Goal: Transaction & Acquisition: Purchase product/service

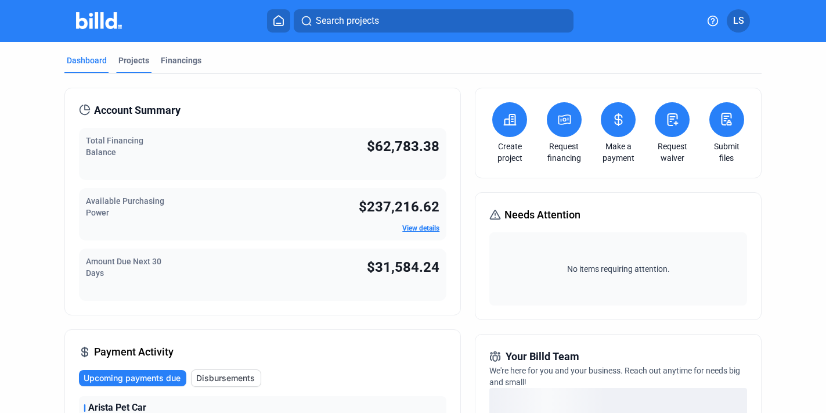
click at [129, 63] on div "Projects" at bounding box center [133, 61] width 31 height 12
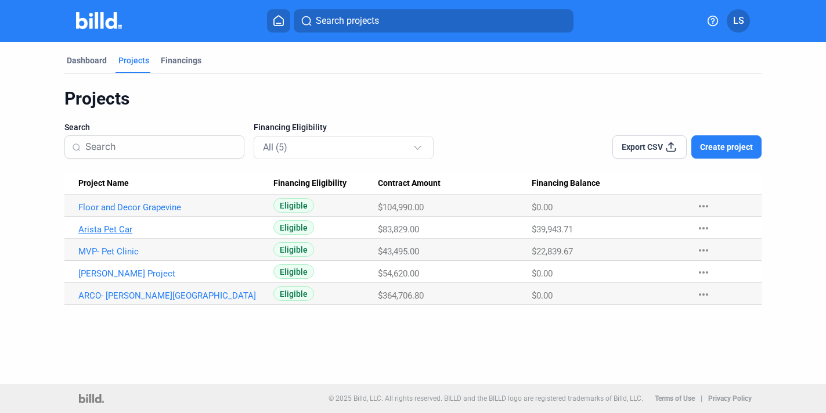
click at [120, 233] on link "Arista Pet Car" at bounding box center [170, 229] width 185 height 10
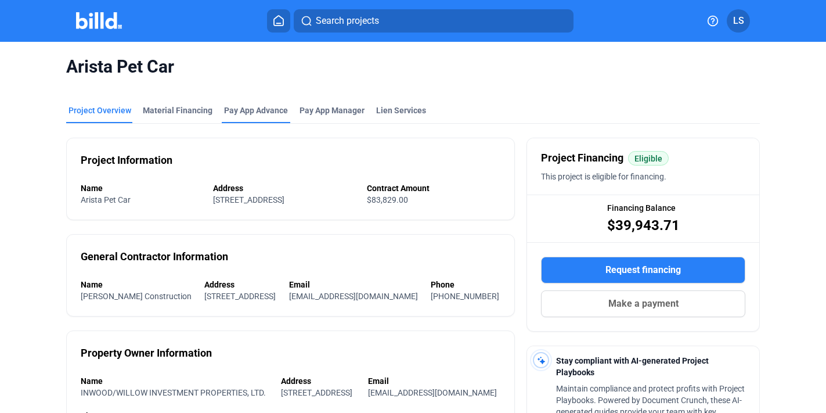
click at [260, 113] on div "Pay App Advance" at bounding box center [256, 110] width 64 height 12
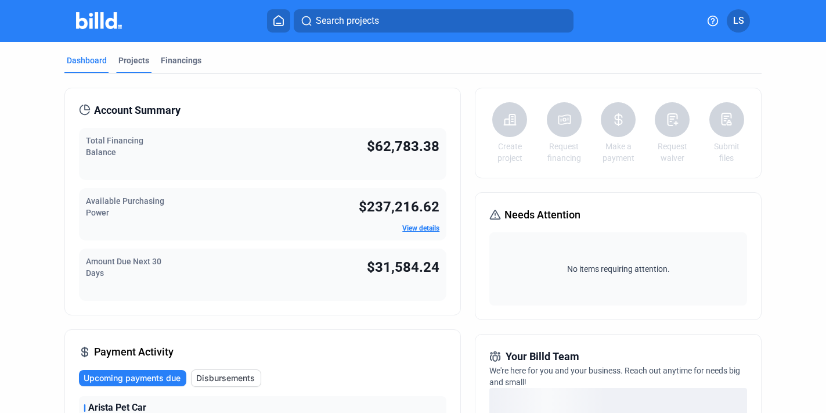
click at [129, 62] on div "Projects" at bounding box center [133, 61] width 31 height 12
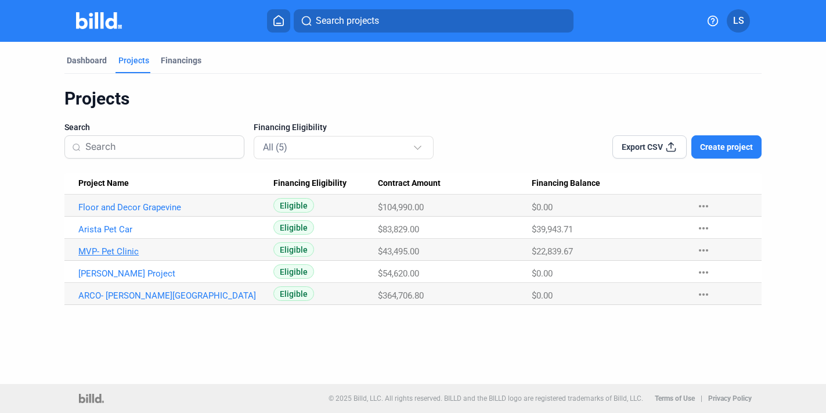
click at [128, 251] on link "MVP- Pet Clinic" at bounding box center [170, 251] width 185 height 10
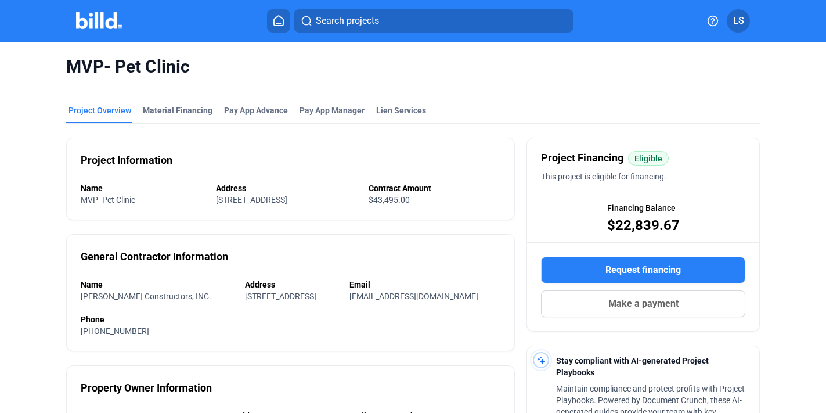
click at [193, 92] on mat-tab-group "Project Overview Material Financing Pay App Advance Pay App Manager Lien Servic…" at bounding box center [412, 352] width 693 height 521
click at [189, 121] on div "Material Financing" at bounding box center [177, 113] width 74 height 19
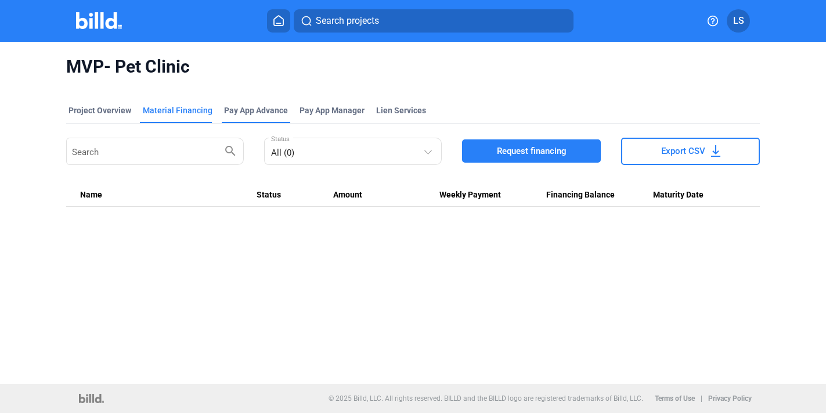
click at [260, 107] on div "Pay App Advance" at bounding box center [256, 110] width 64 height 12
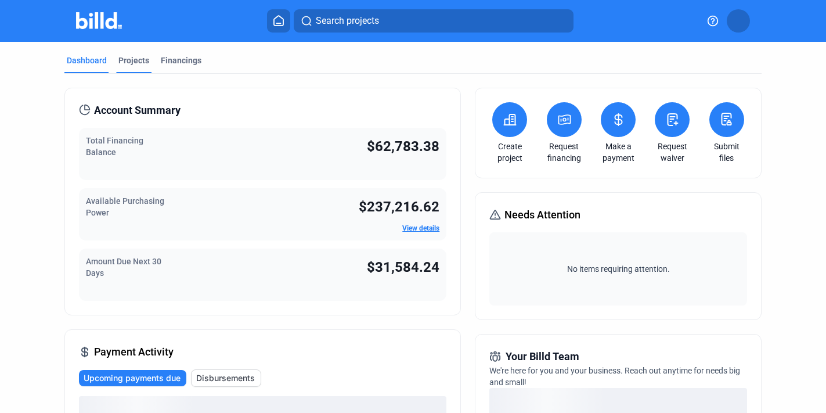
click at [139, 62] on div "Projects" at bounding box center [133, 61] width 31 height 12
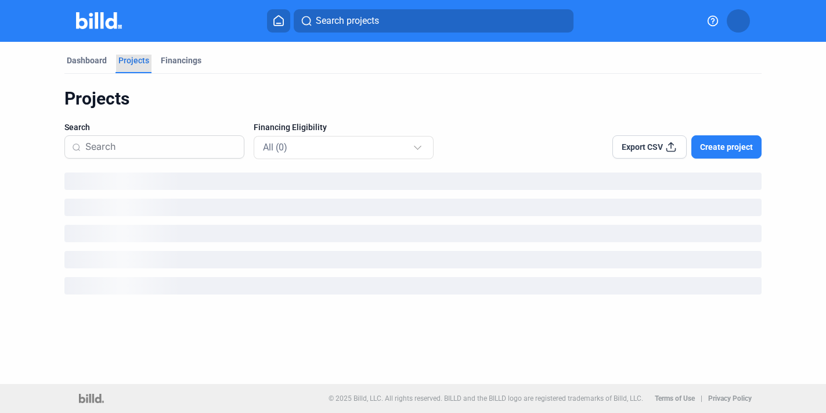
click at [139, 62] on div "Projects" at bounding box center [133, 61] width 31 height 12
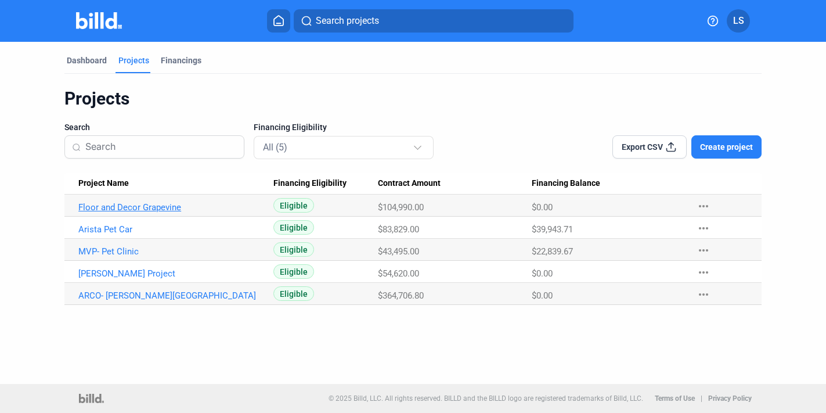
click at [143, 210] on link "Floor and Decor Grapevine" at bounding box center [170, 207] width 185 height 10
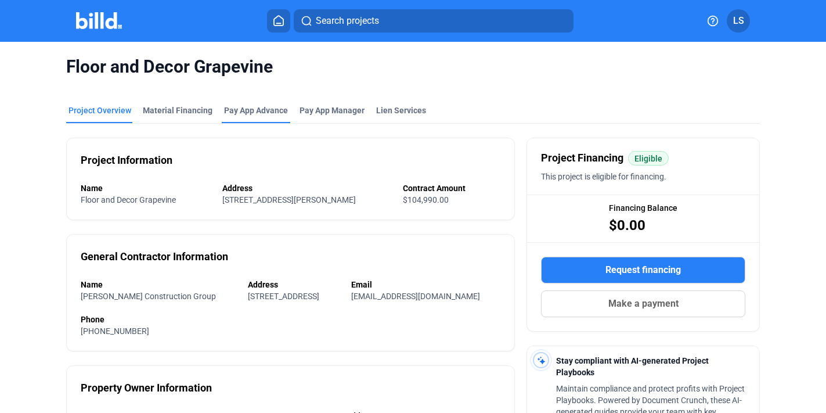
click at [249, 110] on div "Pay App Advance" at bounding box center [256, 110] width 64 height 12
